Goal: Task Accomplishment & Management: Manage account settings

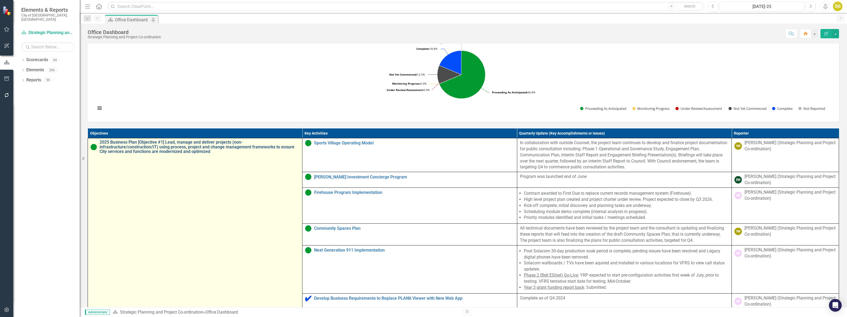
scroll to position [199, 0]
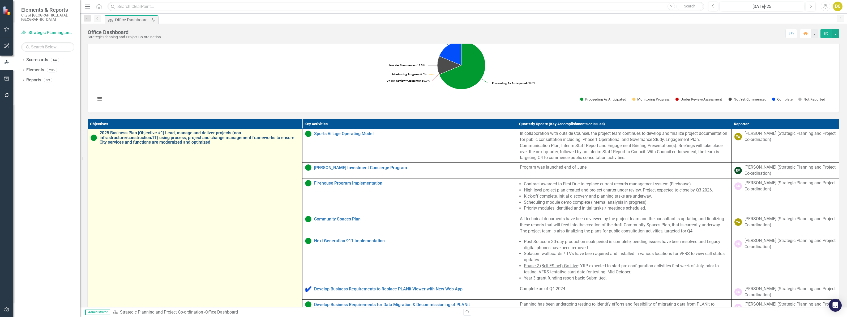
click at [208, 144] on link "2025 Business Plan [Objective #1] Lead, manage and deliver projects (non-infras…" at bounding box center [200, 137] width 200 height 14
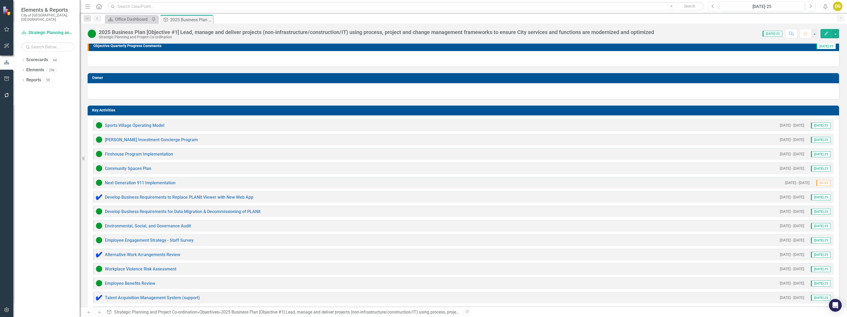
scroll to position [100, 0]
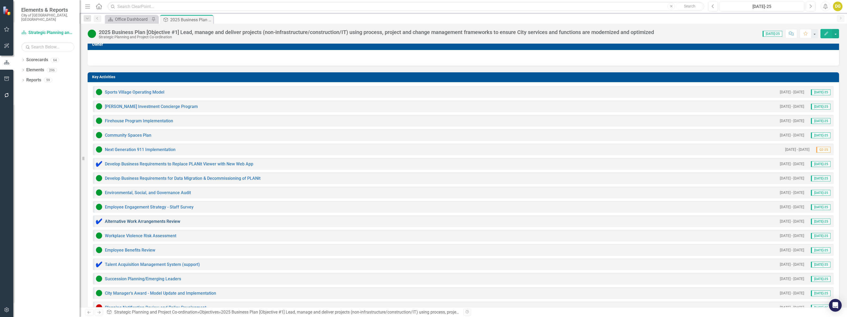
click at [130, 221] on link "Alternative Work Arrangements Review" at bounding box center [142, 221] width 75 height 5
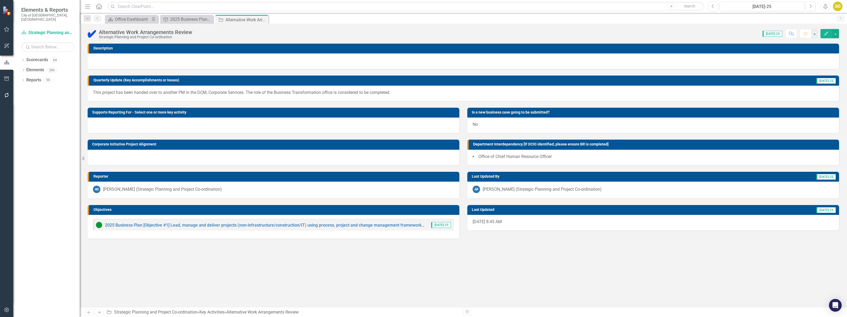
click at [91, 32] on img at bounding box center [92, 33] width 8 height 8
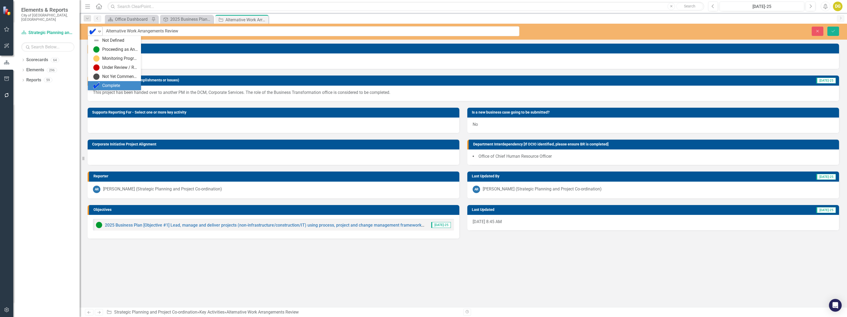
click at [100, 30] on icon "Expand" at bounding box center [99, 31] width 5 height 4
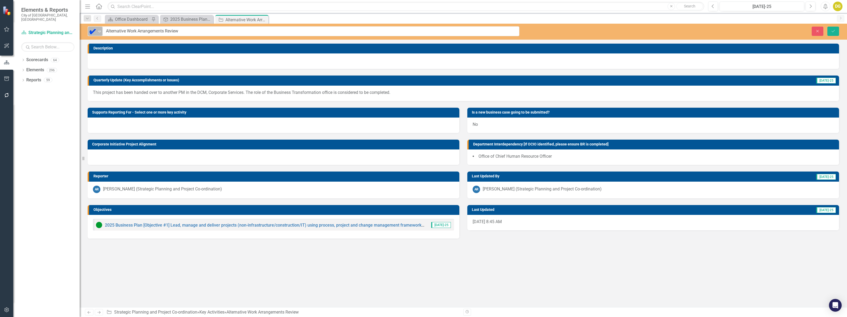
click at [99, 31] on icon at bounding box center [99, 32] width 3 height 2
click at [821, 32] on button "Close" at bounding box center [818, 31] width 12 height 9
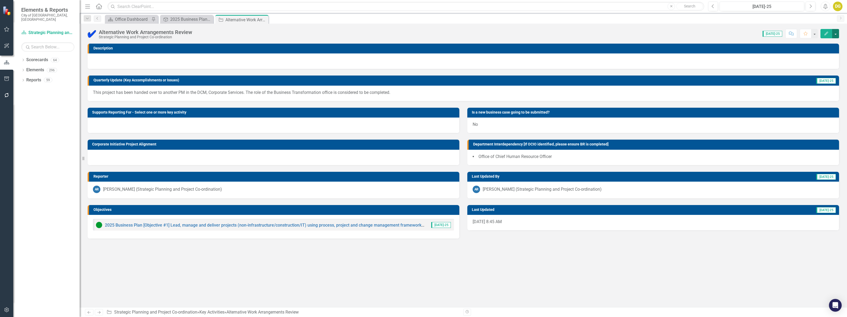
click at [838, 32] on button "button" at bounding box center [835, 33] width 7 height 9
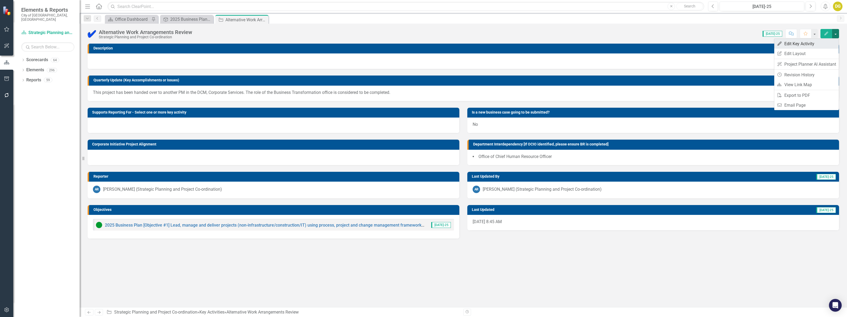
click at [813, 43] on link "Edit Edit Key Activity" at bounding box center [806, 44] width 65 height 10
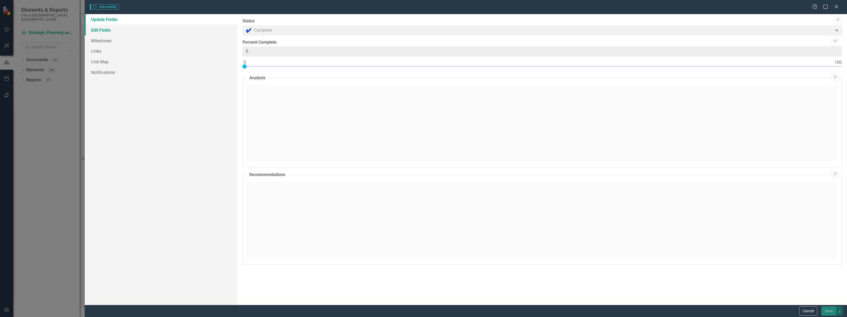
type input "0"
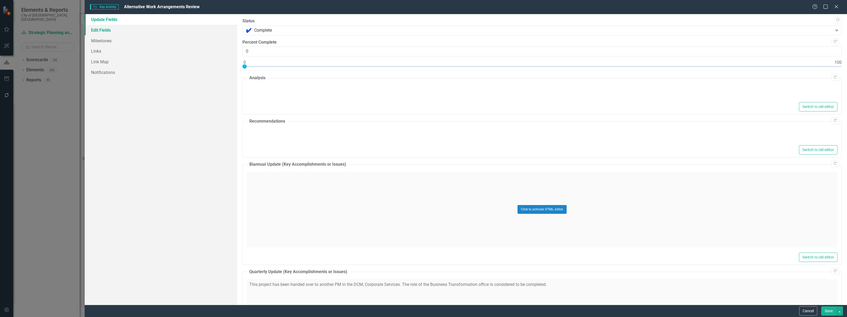
click at [102, 29] on link "Edit Fields" at bounding box center [161, 30] width 152 height 11
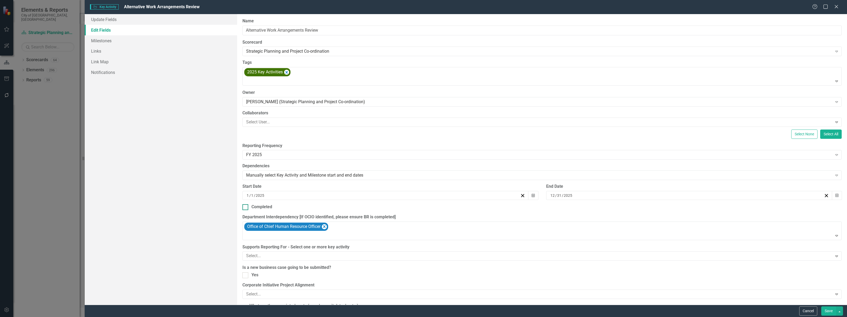
click at [245, 206] on input "Completed" at bounding box center [243, 205] width 3 height 3
checkbox input "true"
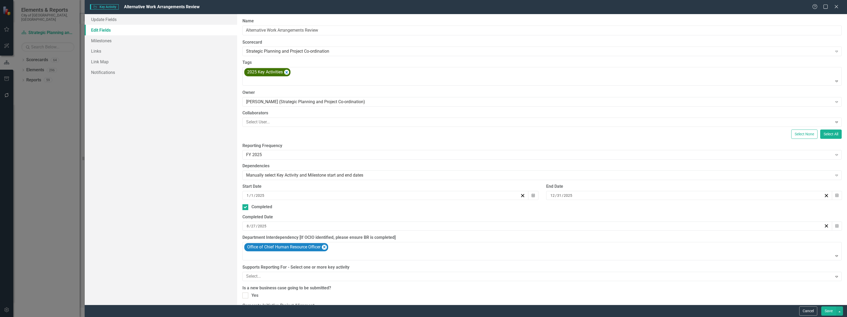
click at [827, 308] on button "Save" at bounding box center [828, 310] width 15 height 9
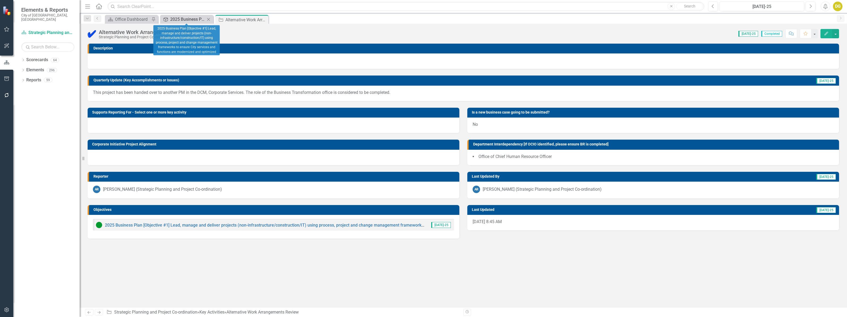
click at [176, 19] on div "2025 Business Plan [Objective #1] Lead, manage and deliver projects (non-infras…" at bounding box center [187, 19] width 35 height 7
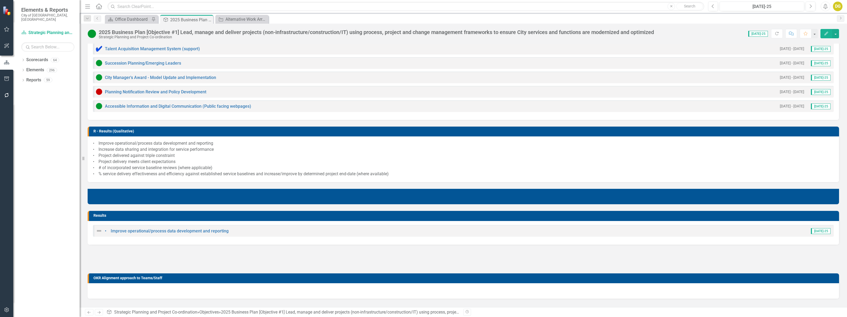
scroll to position [332, 0]
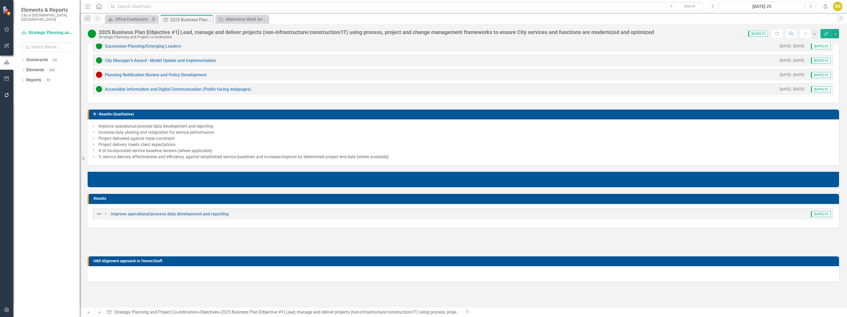
click at [98, 214] on img at bounding box center [99, 213] width 6 height 6
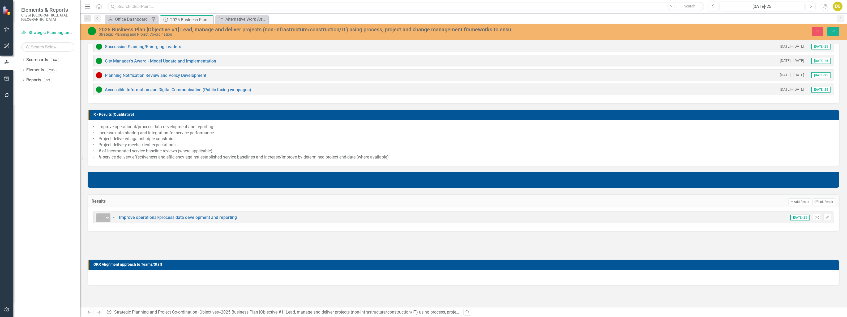
click at [103, 219] on img at bounding box center [100, 217] width 6 height 6
click at [106, 209] on div "Not Defined Expand • Improve operational/process data development and reporting…" at bounding box center [464, 219] width 752 height 24
click at [105, 218] on icon "Expand" at bounding box center [107, 217] width 5 height 4
click at [161, 218] on link "• Improve operational/process data development and reporting" at bounding box center [175, 217] width 124 height 5
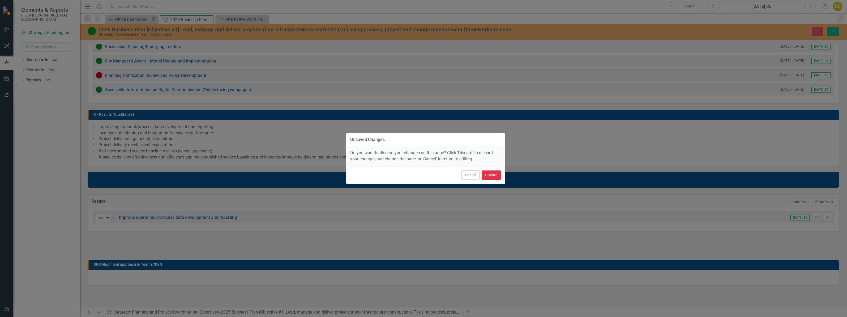
click at [489, 174] on button "Discard" at bounding box center [491, 174] width 19 height 9
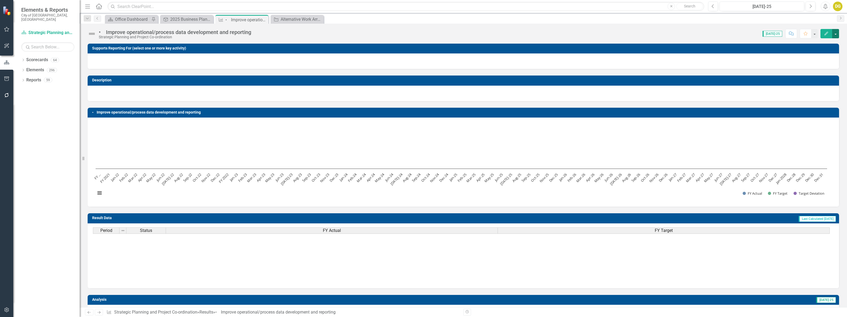
click at [837, 34] on button "button" at bounding box center [835, 33] width 7 height 9
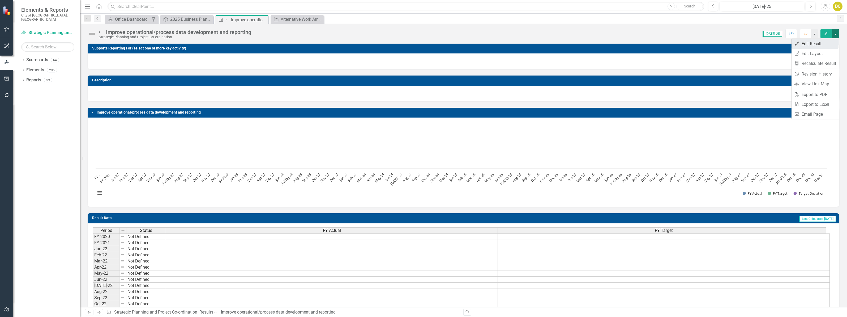
click at [817, 44] on link "Edit Edit Result" at bounding box center [815, 44] width 47 height 10
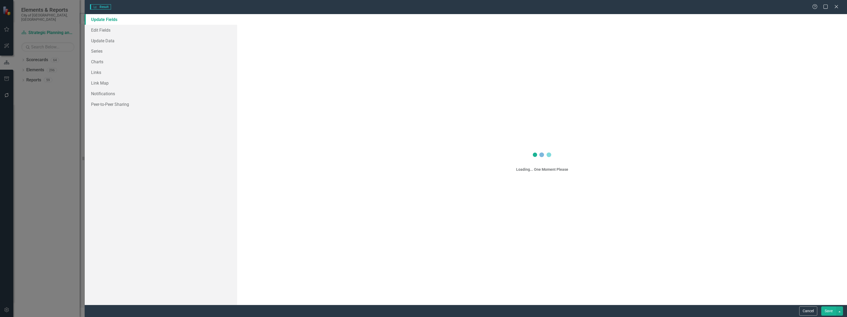
click at [103, 31] on div "Result Result Help Maximize Close Update Fields Edit Fields Update Data Series …" at bounding box center [423, 158] width 847 height 317
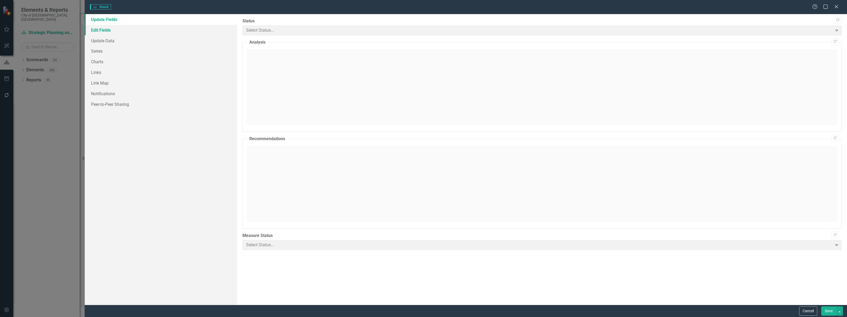
click at [99, 30] on link "Edit Fields" at bounding box center [161, 30] width 152 height 11
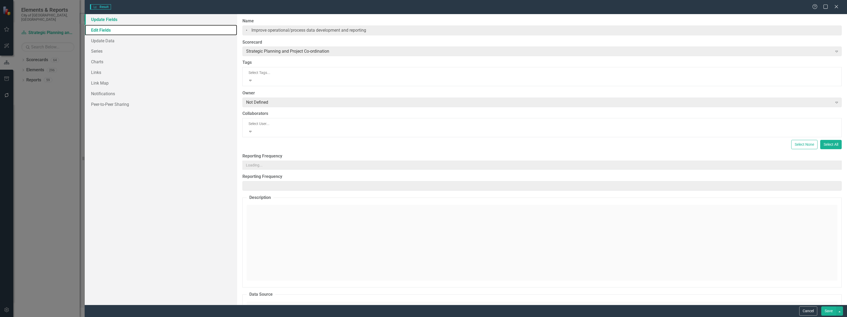
type input "• Improve operational/process data development and reporting"
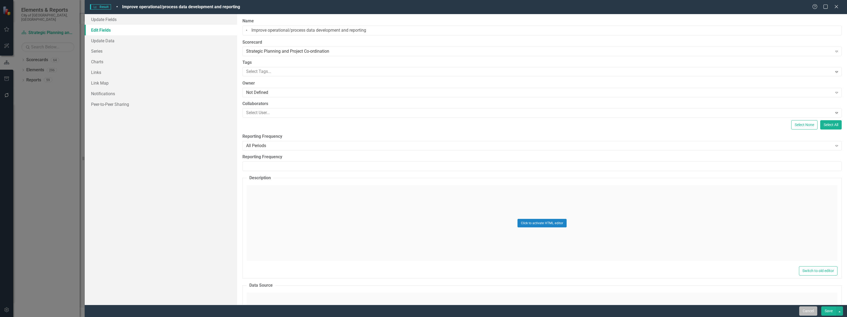
click at [804, 312] on button "Cancel" at bounding box center [808, 310] width 18 height 9
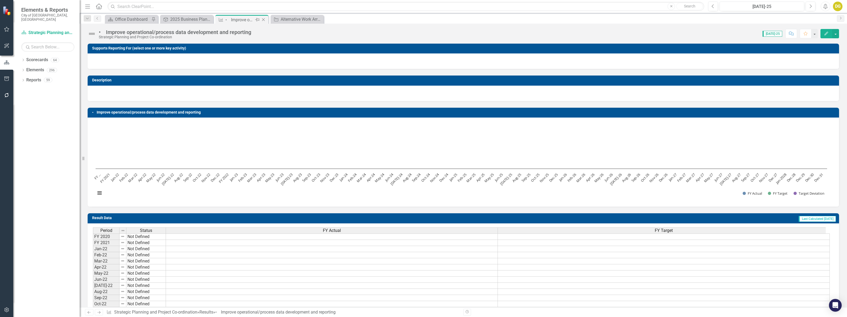
click at [263, 19] on icon at bounding box center [263, 19] width 3 height 3
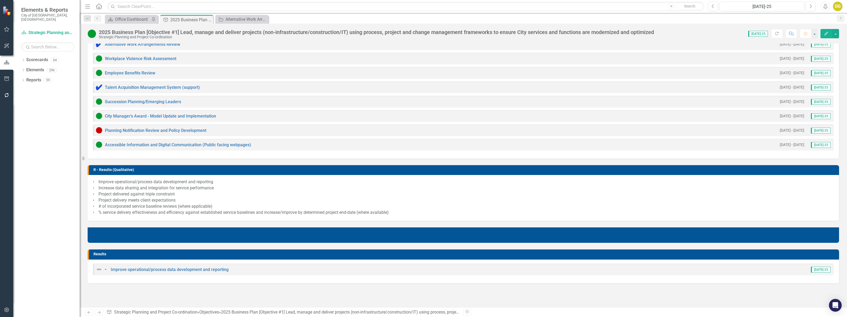
scroll to position [266, 0]
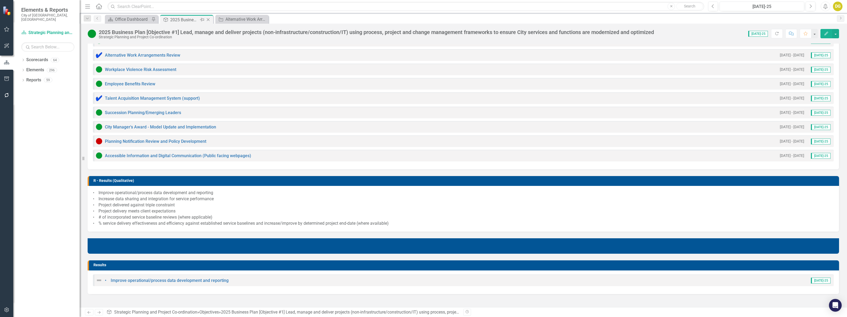
click at [209, 18] on icon "Close" at bounding box center [208, 20] width 5 height 4
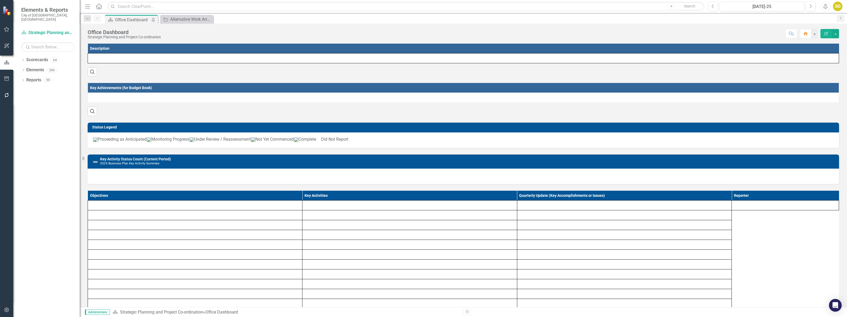
drag, startPoint x: 209, startPoint y: 18, endPoint x: 214, endPoint y: 37, distance: 20.4
click at [0, 0] on icon "Close" at bounding box center [0, 0] width 0 height 0
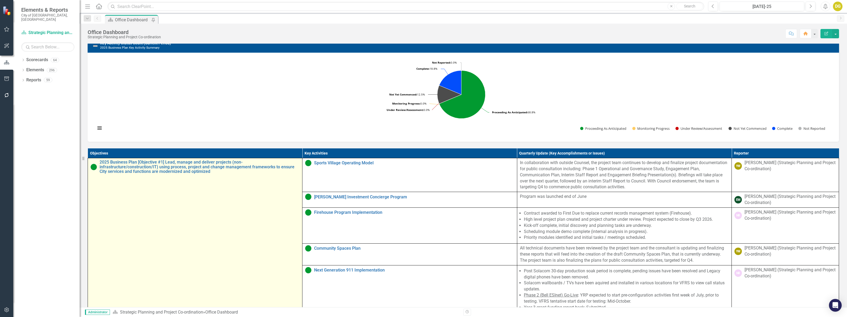
scroll to position [254, 0]
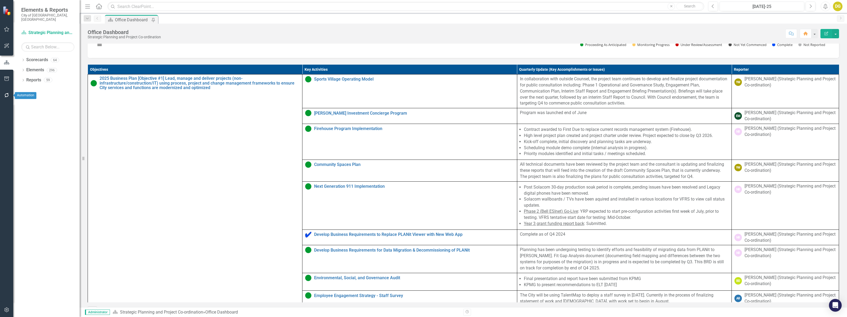
click at [6, 95] on icon "button" at bounding box center [7, 95] width 6 height 4
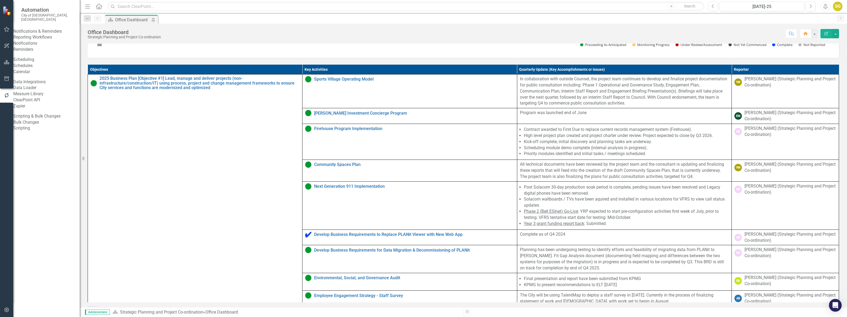
click at [47, 38] on link "Reporting Workflows" at bounding box center [46, 37] width 66 height 6
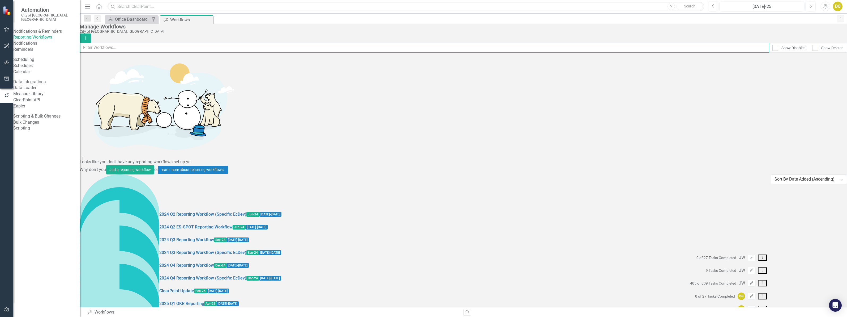
click at [125, 51] on input "text" at bounding box center [425, 48] width 690 height 10
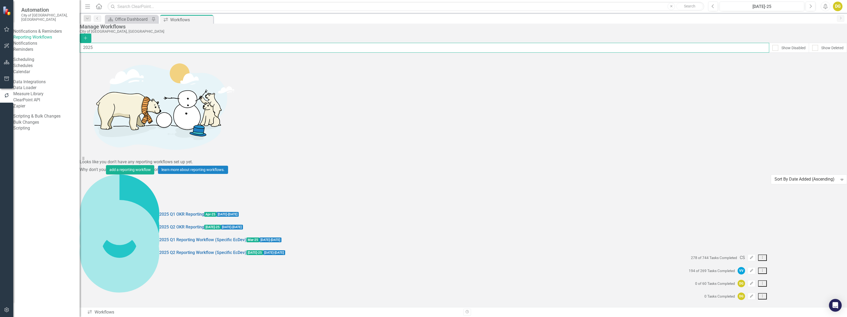
type input "2025"
click at [7, 310] on icon "button" at bounding box center [7, 309] width 6 height 4
drag, startPoint x: 40, startPoint y: 37, endPoint x: 66, endPoint y: 33, distance: 25.9
click at [40, 37] on link "Manage Users" at bounding box center [46, 37] width 66 height 6
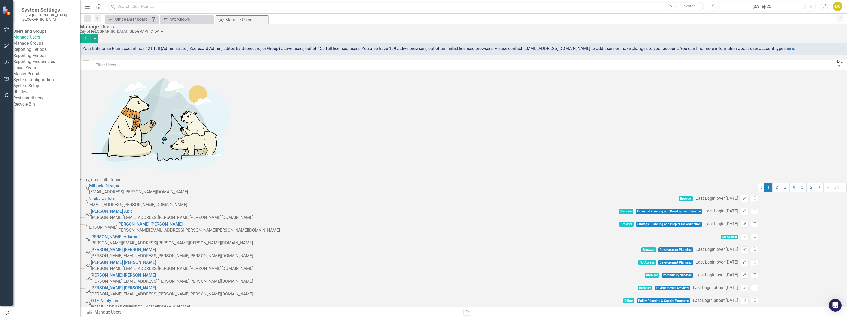
click at [128, 65] on input "text" at bounding box center [461, 65] width 739 height 10
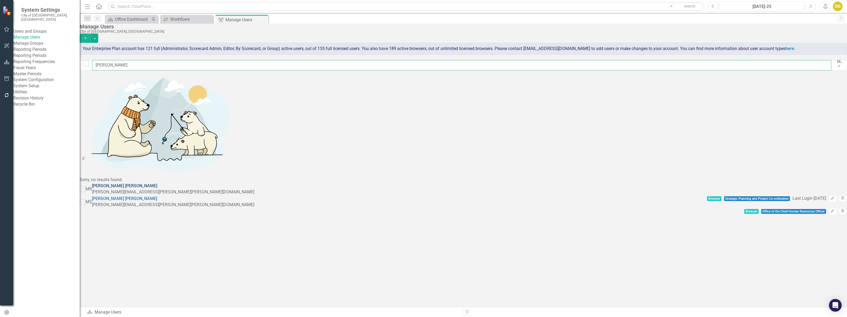
type input "[PERSON_NAME]"
click at [136, 183] on link "[PERSON_NAME]" at bounding box center [124, 185] width 65 height 5
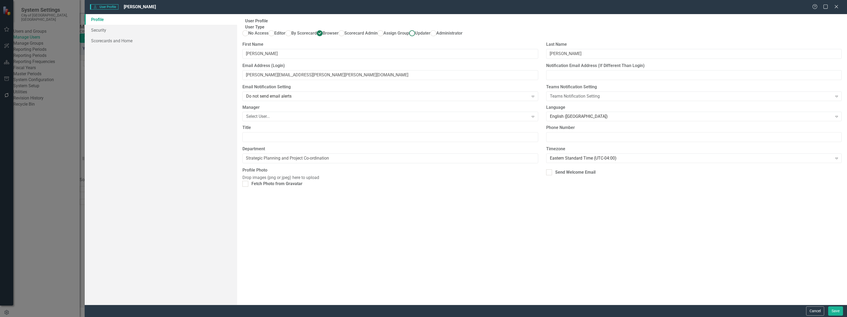
click at [415, 36] on span "Updater" at bounding box center [422, 33] width 15 height 5
click at [408, 37] on input "Updater" at bounding box center [412, 33] width 8 height 8
radio input "true"
click at [834, 311] on button "Save" at bounding box center [835, 310] width 15 height 9
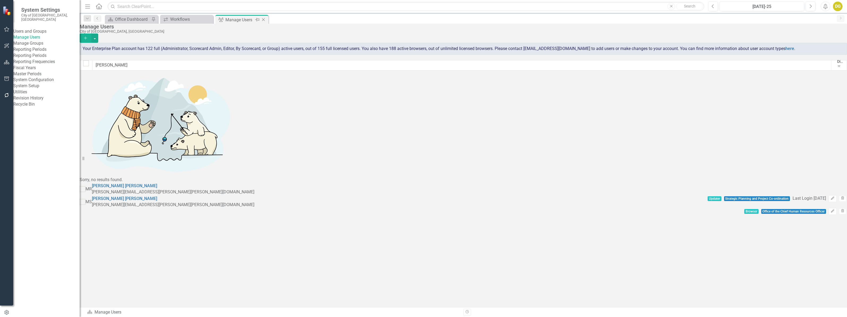
click at [262, 19] on icon "Close" at bounding box center [263, 20] width 5 height 4
